Goal: Task Accomplishment & Management: Complete application form

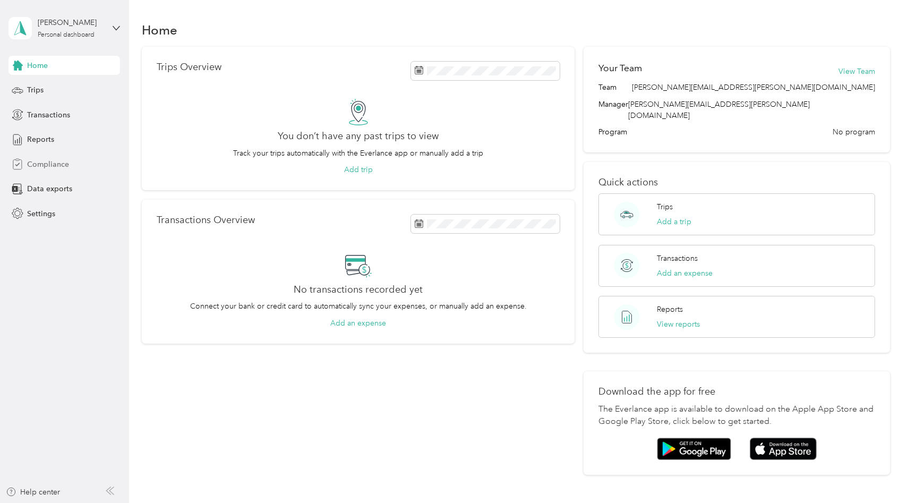
click at [54, 161] on span "Compliance" at bounding box center [48, 164] width 42 height 11
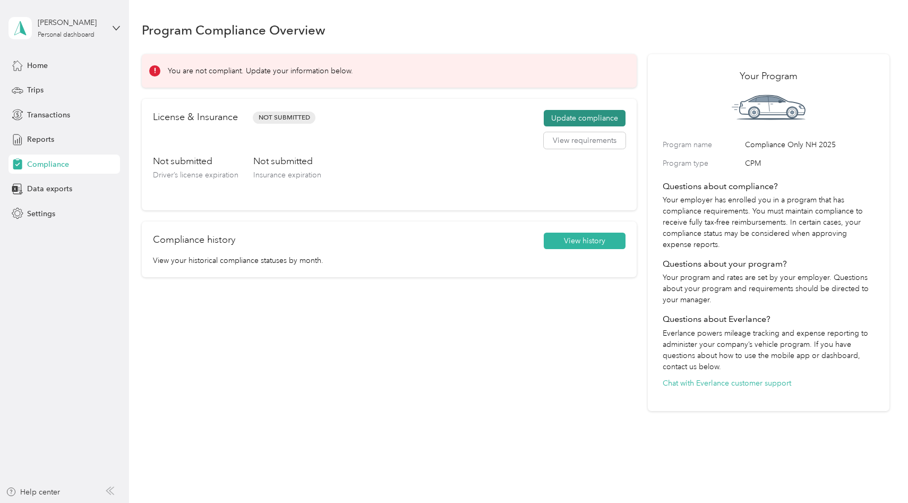
click at [581, 114] on button "Update compliance" at bounding box center [585, 118] width 82 height 17
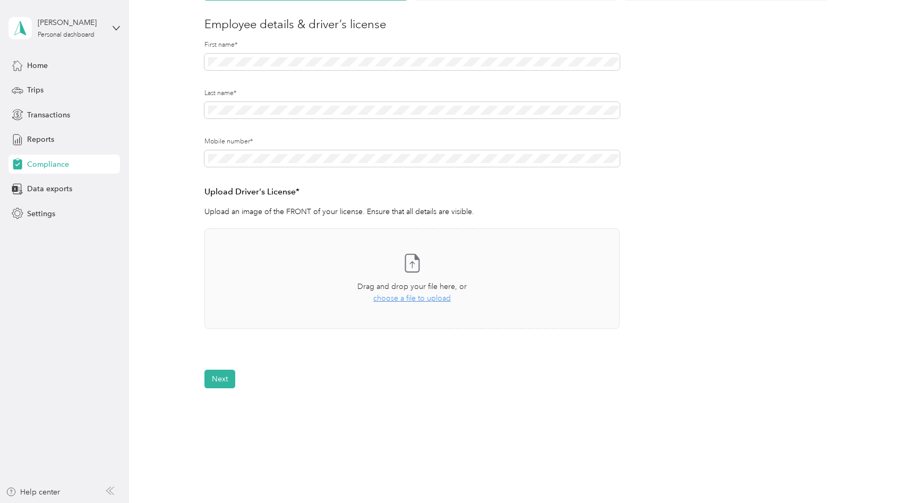
scroll to position [125, 0]
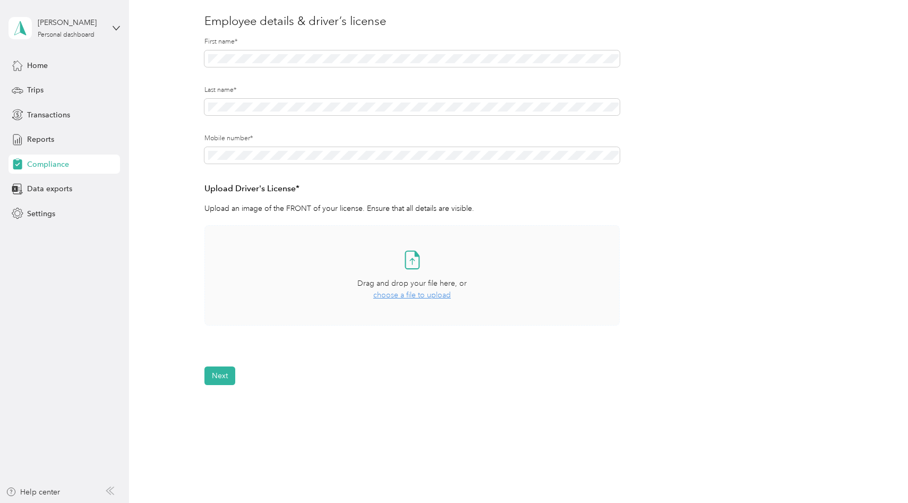
click at [426, 294] on span "choose a file to upload" at bounding box center [411, 294] width 77 height 9
click at [597, 355] on button "View" at bounding box center [591, 355] width 16 height 7
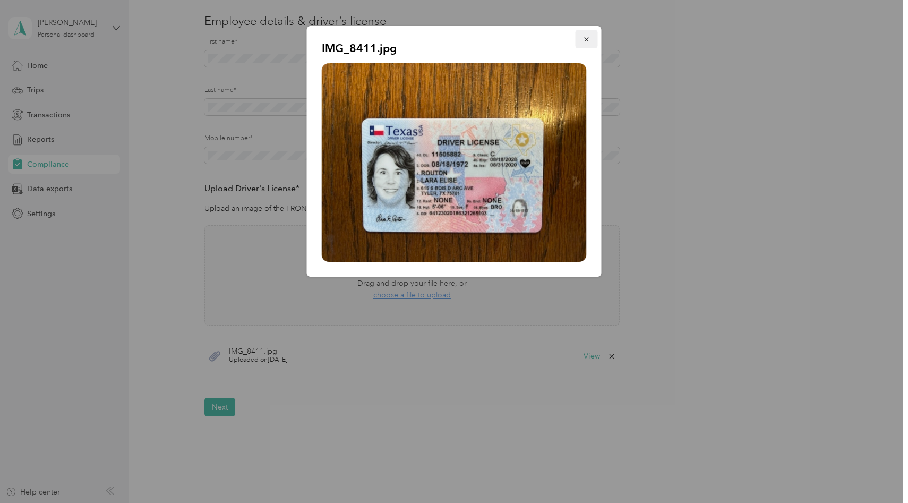
click at [587, 38] on icon "button" at bounding box center [586, 39] width 4 height 4
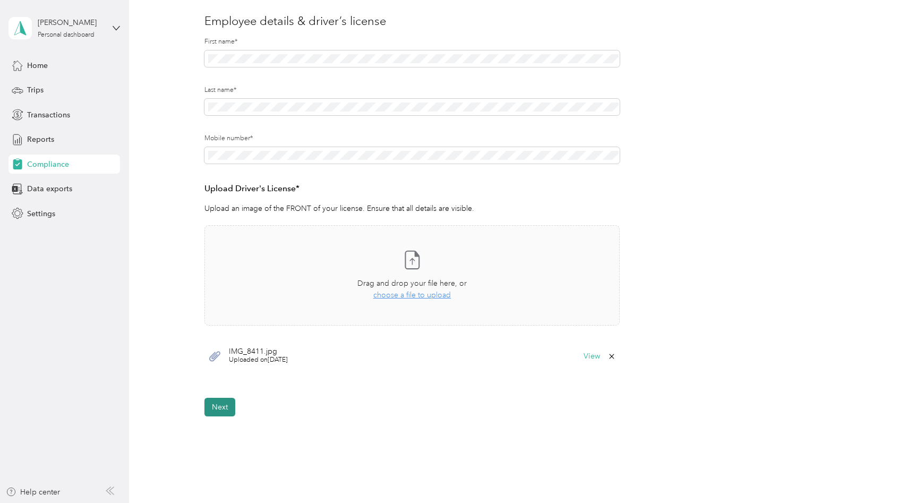
click at [217, 399] on button "Next" at bounding box center [219, 407] width 31 height 19
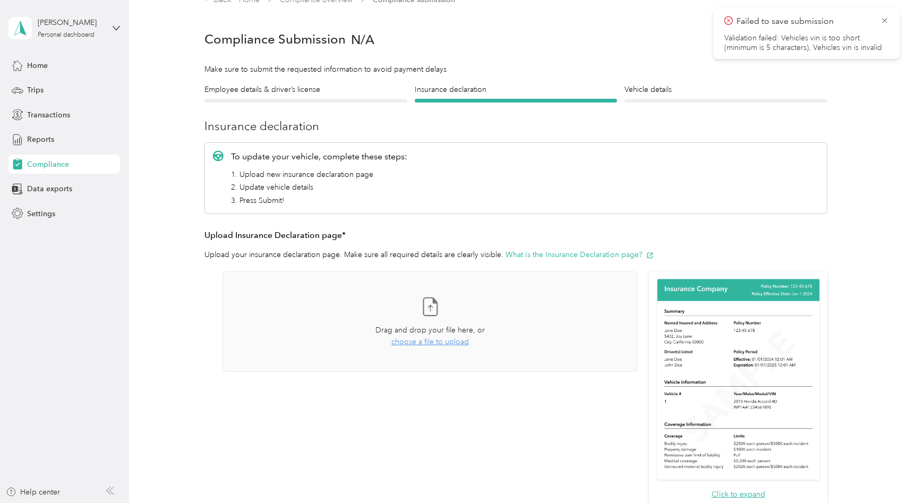
scroll to position [13, 0]
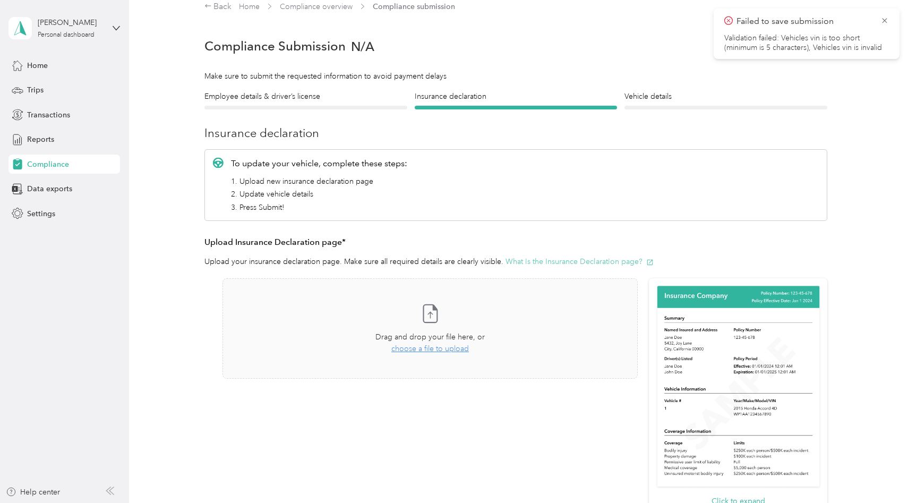
click at [559, 260] on button "What is the Insurance Declaration page?" at bounding box center [579, 261] width 148 height 11
click at [708, 106] on div at bounding box center [725, 108] width 203 height 4
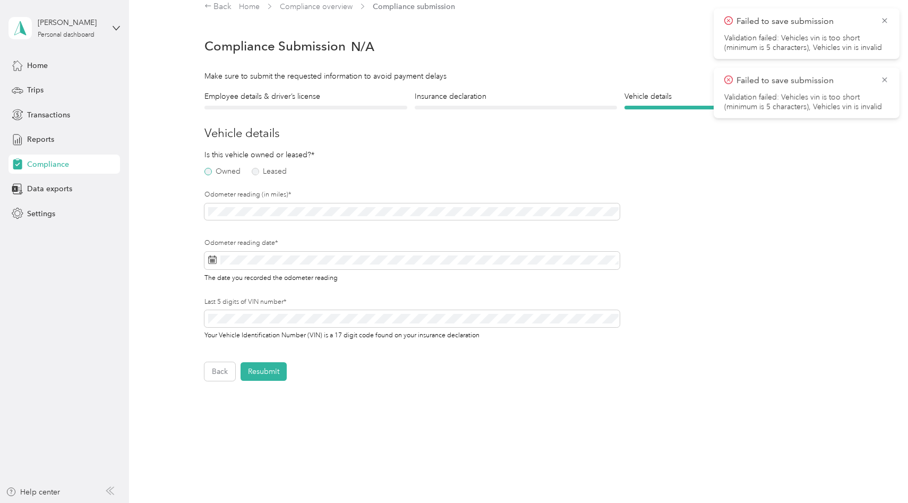
click at [225, 172] on label "Owned" at bounding box center [222, 171] width 36 height 7
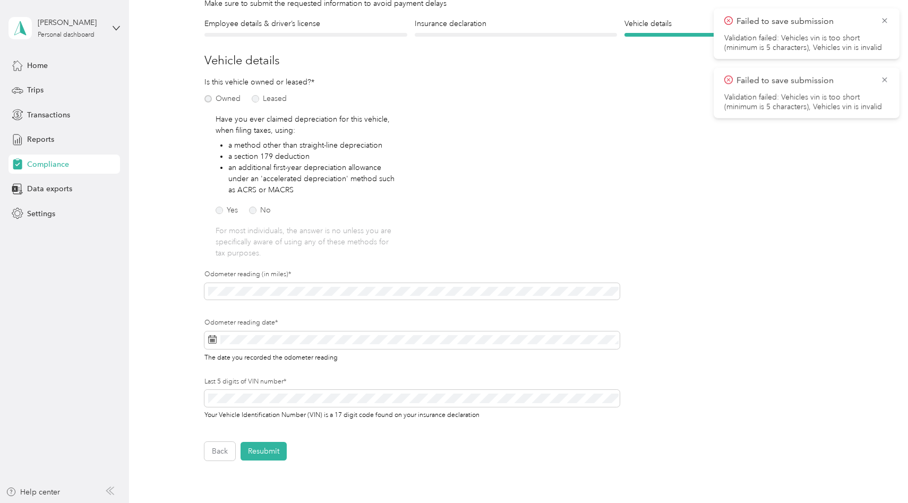
scroll to position [86, 0]
click at [262, 210] on label "No" at bounding box center [260, 209] width 22 height 7
click at [297, 338] on div "Odometer reading date* The date you recorded the odometer reading" at bounding box center [411, 339] width 415 height 44
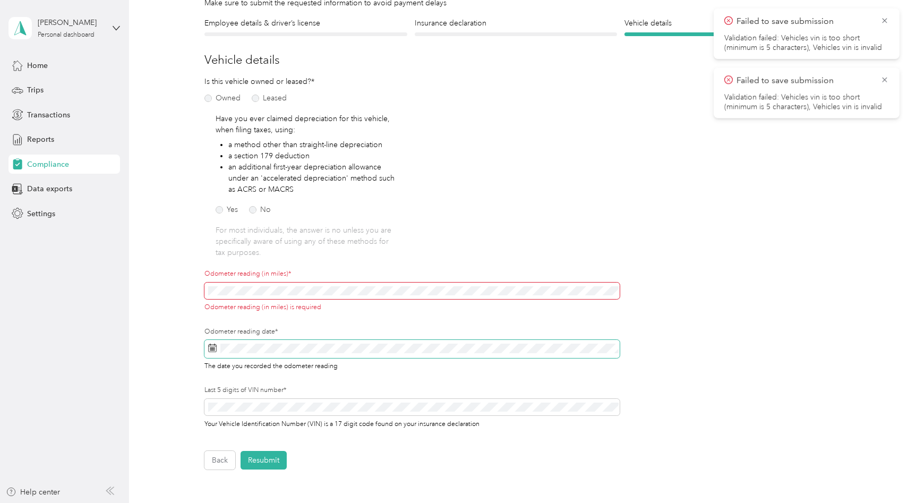
click at [297, 338] on div "Odometer reading date* The date you recorded the odometer reading" at bounding box center [411, 349] width 415 height 44
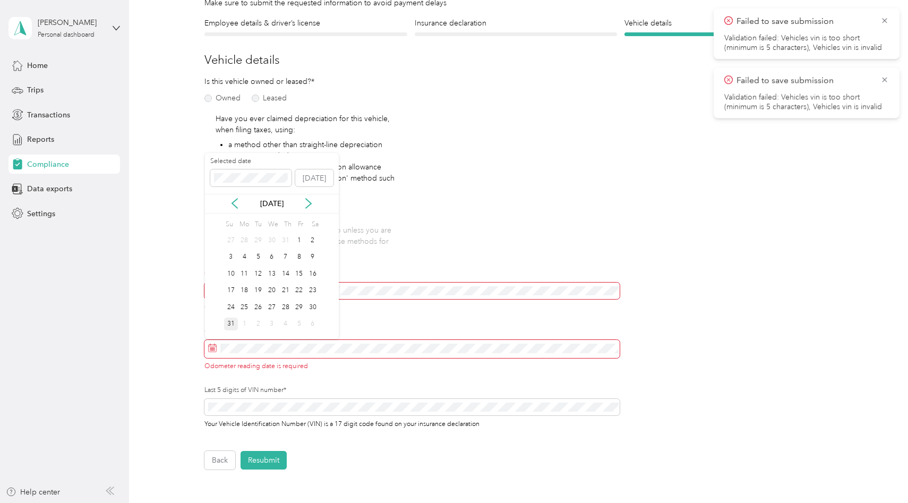
click at [232, 324] on div "31" at bounding box center [231, 323] width 14 height 13
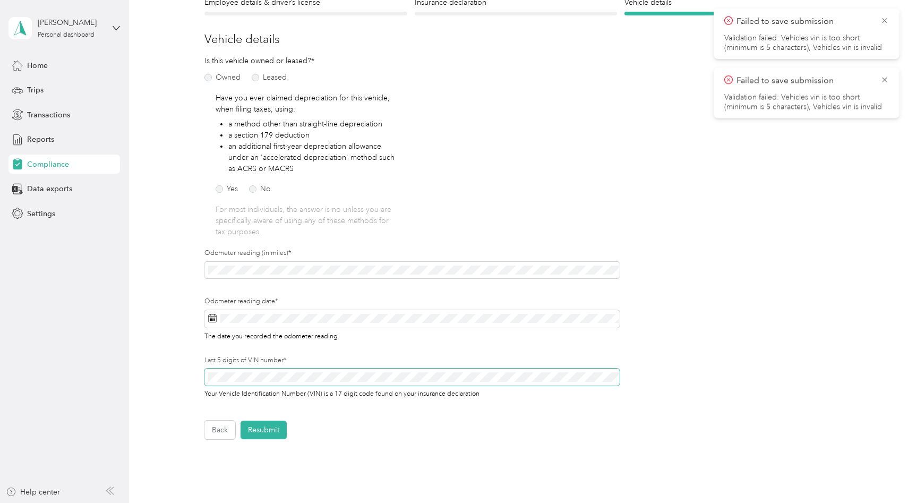
scroll to position [117, 0]
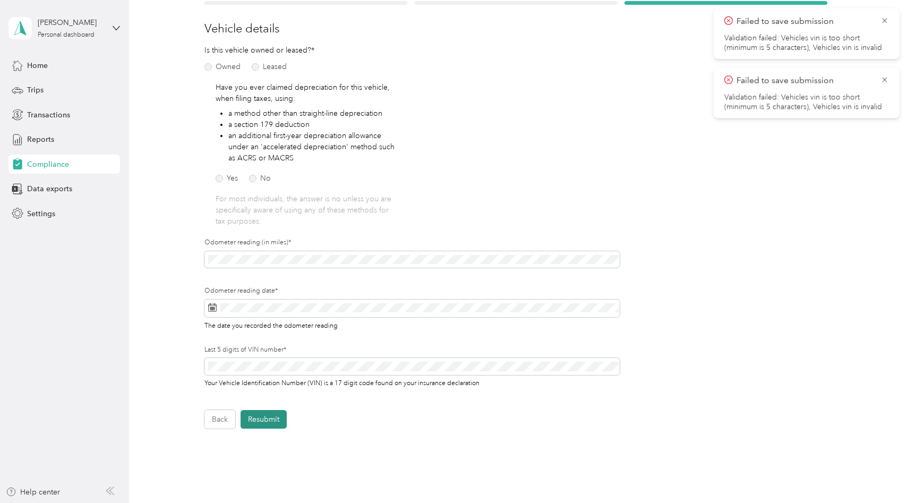
click at [265, 417] on button "Resubmit" at bounding box center [263, 419] width 46 height 19
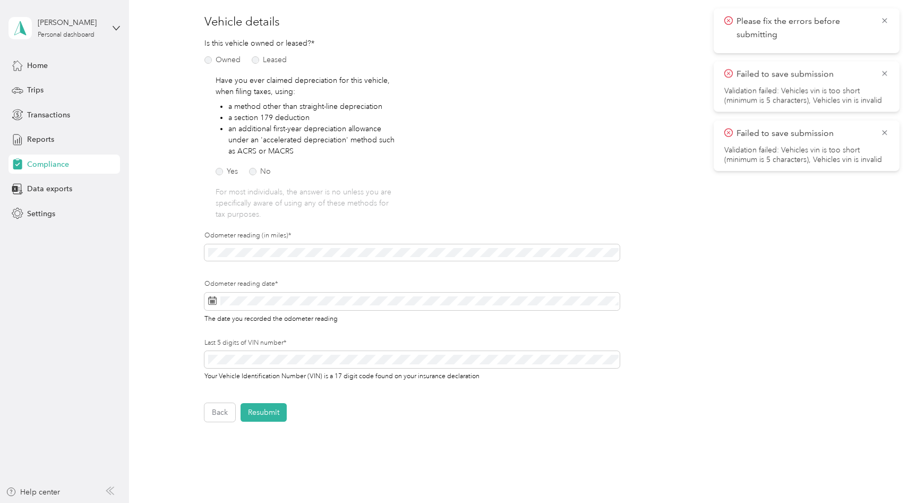
scroll to position [0, 0]
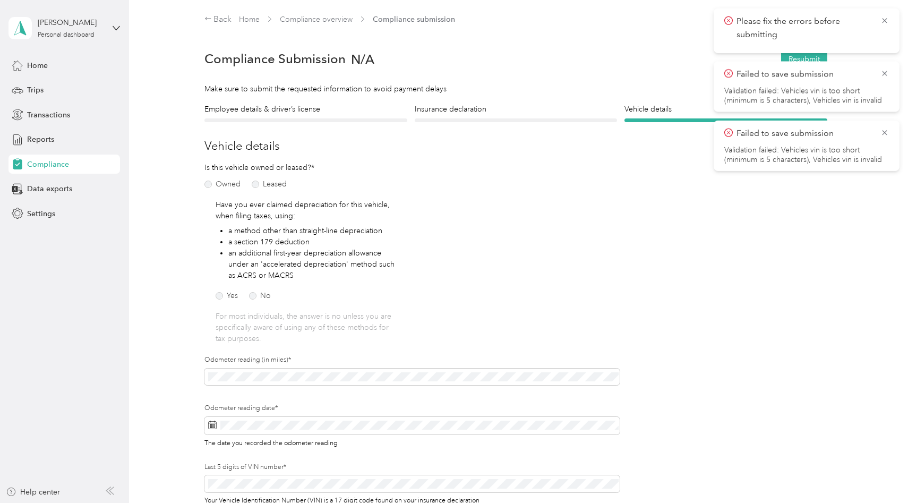
click at [544, 119] on div at bounding box center [516, 120] width 203 height 4
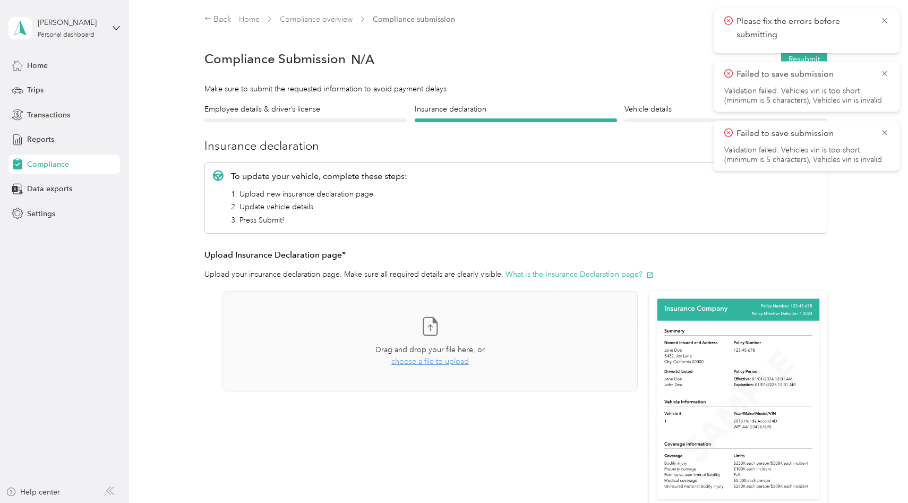
click at [663, 122] on div at bounding box center [725, 120] width 203 height 4
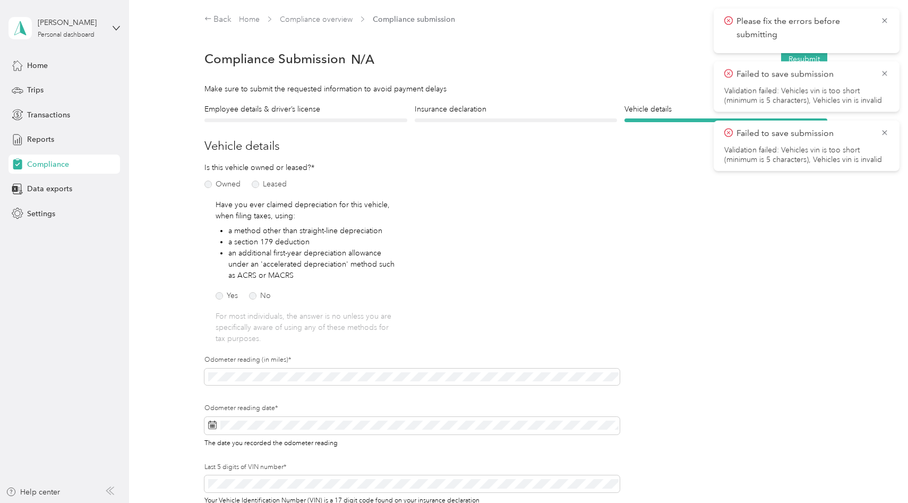
click at [565, 118] on div at bounding box center [516, 120] width 203 height 4
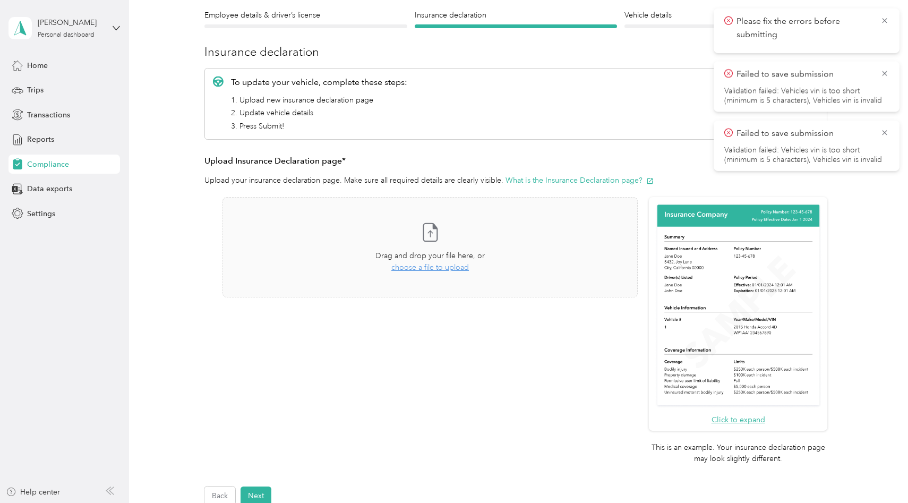
scroll to position [114, 0]
